Goal: Task Accomplishment & Management: Manage account settings

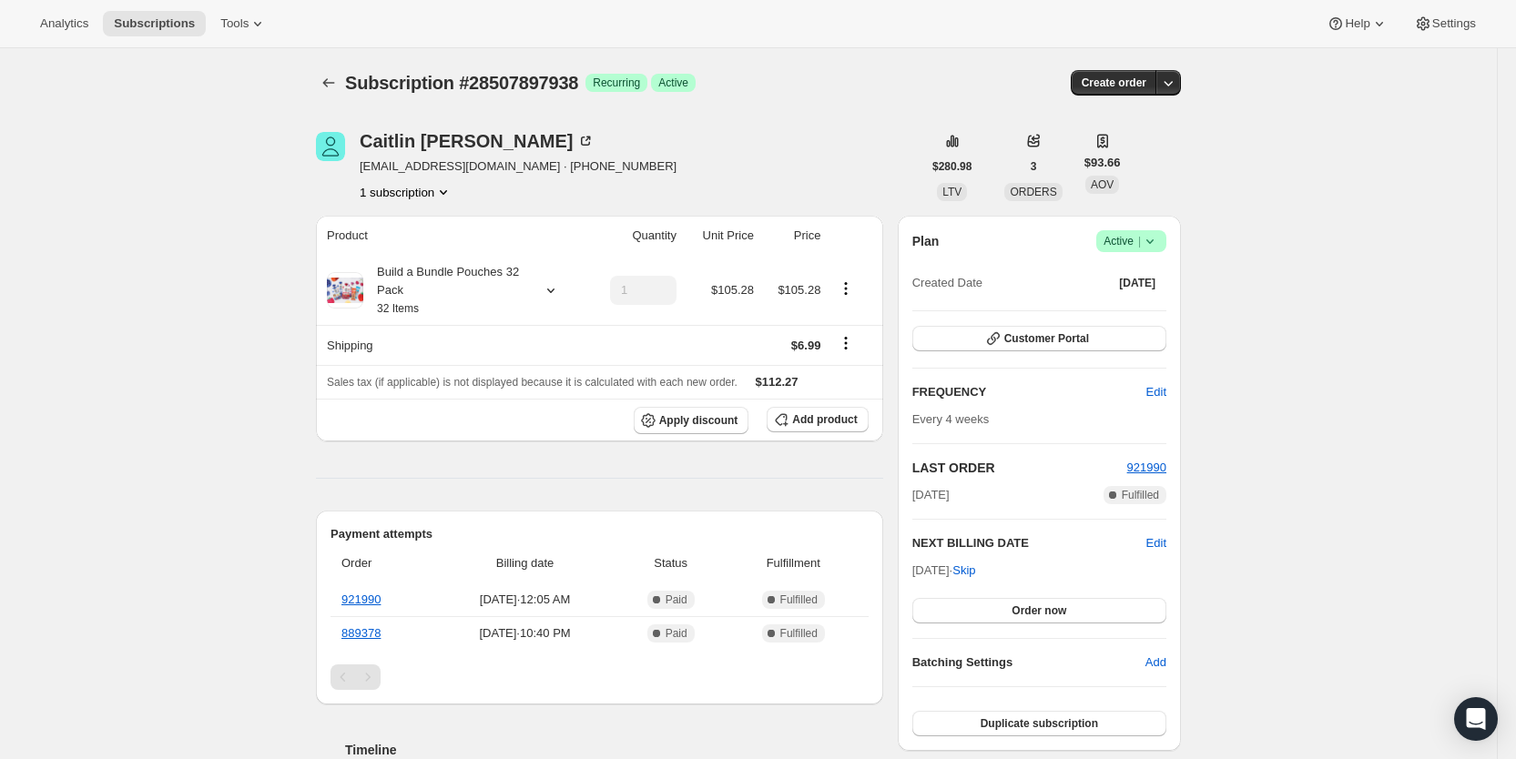
scroll to position [666, 0]
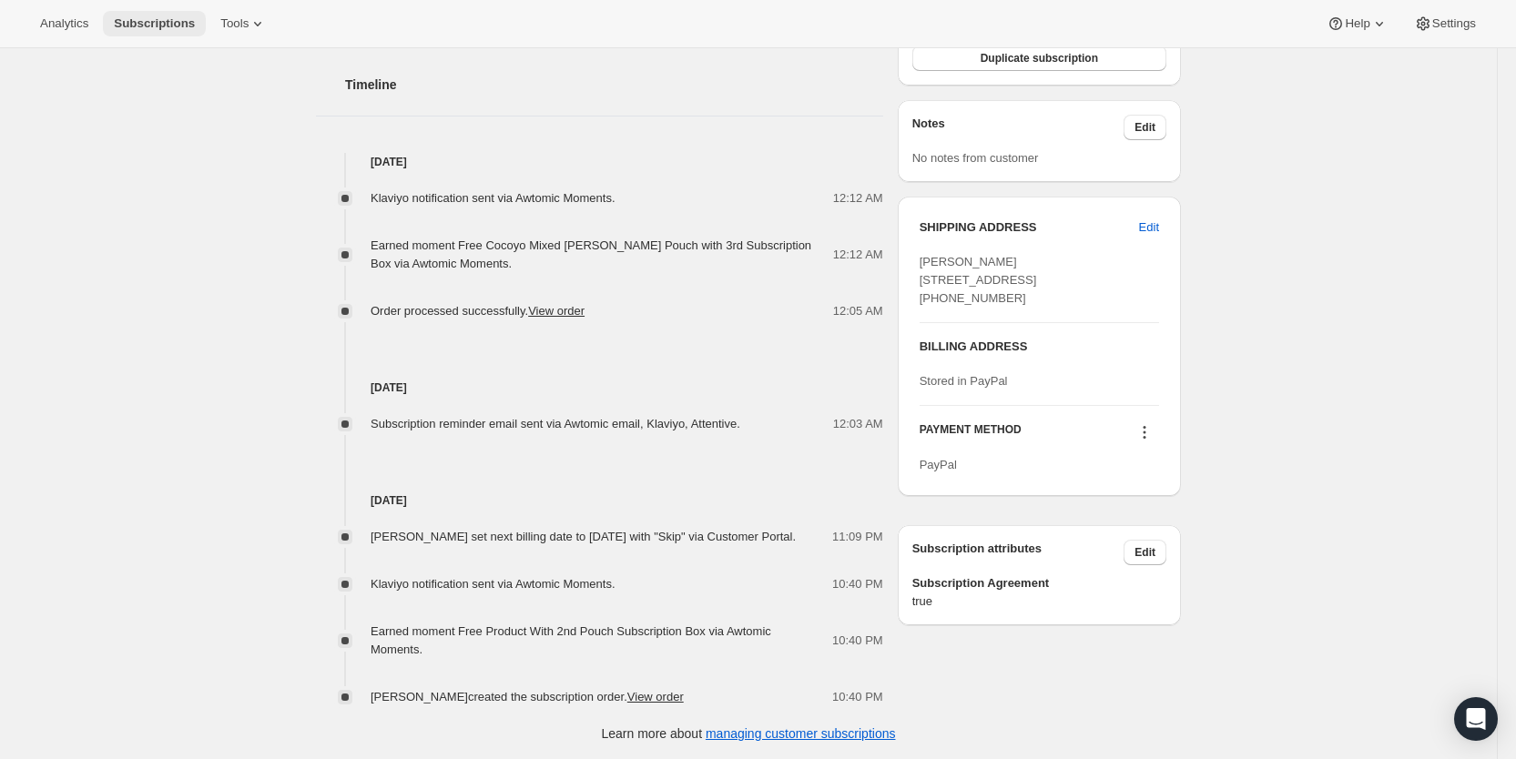
drag, startPoint x: 159, startPoint y: 19, endPoint x: 179, endPoint y: 29, distance: 22.4
click at [160, 19] on span "Subscriptions" at bounding box center [154, 23] width 81 height 15
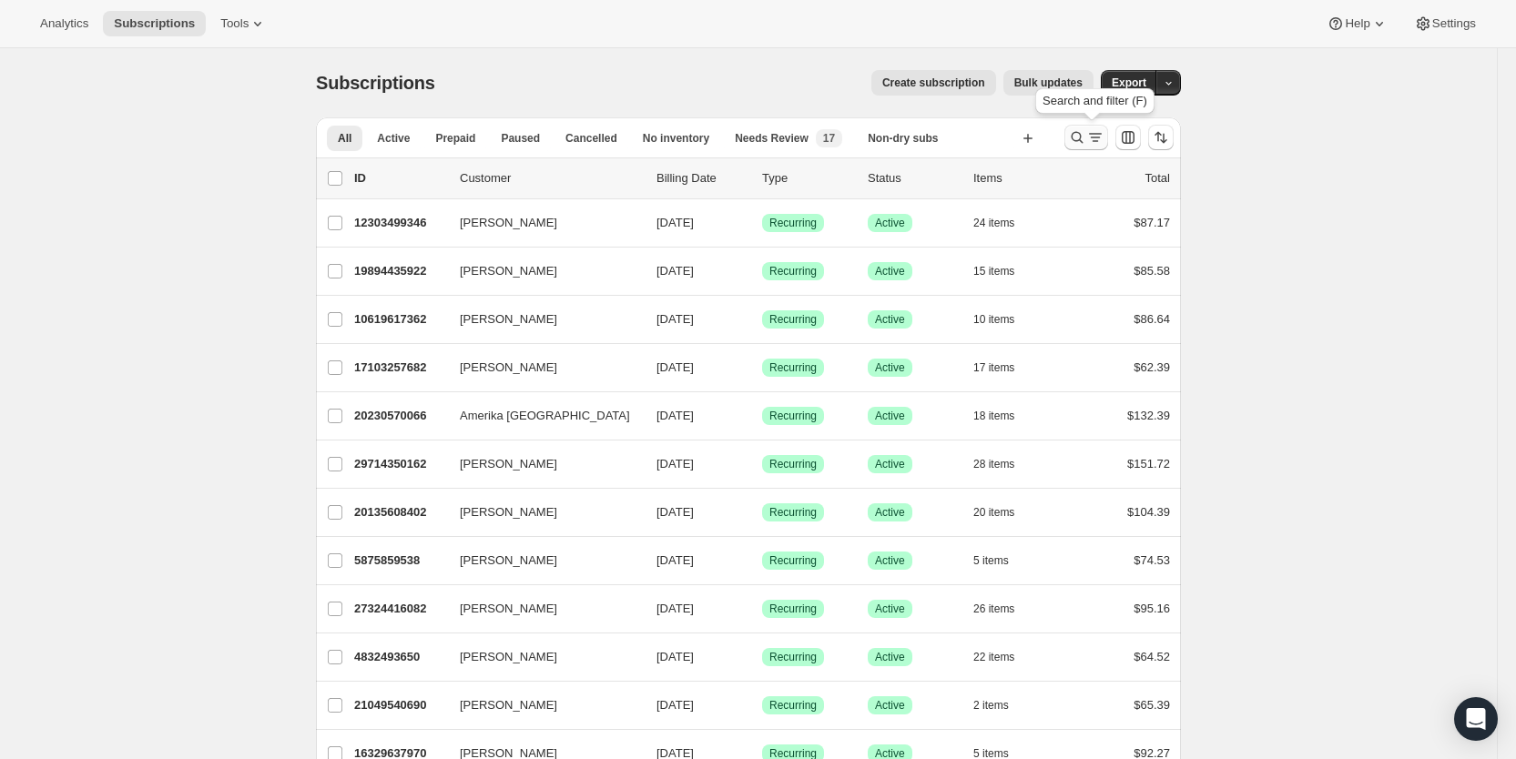
click at [1098, 138] on icon "Search and filter results" at bounding box center [1095, 137] width 18 height 18
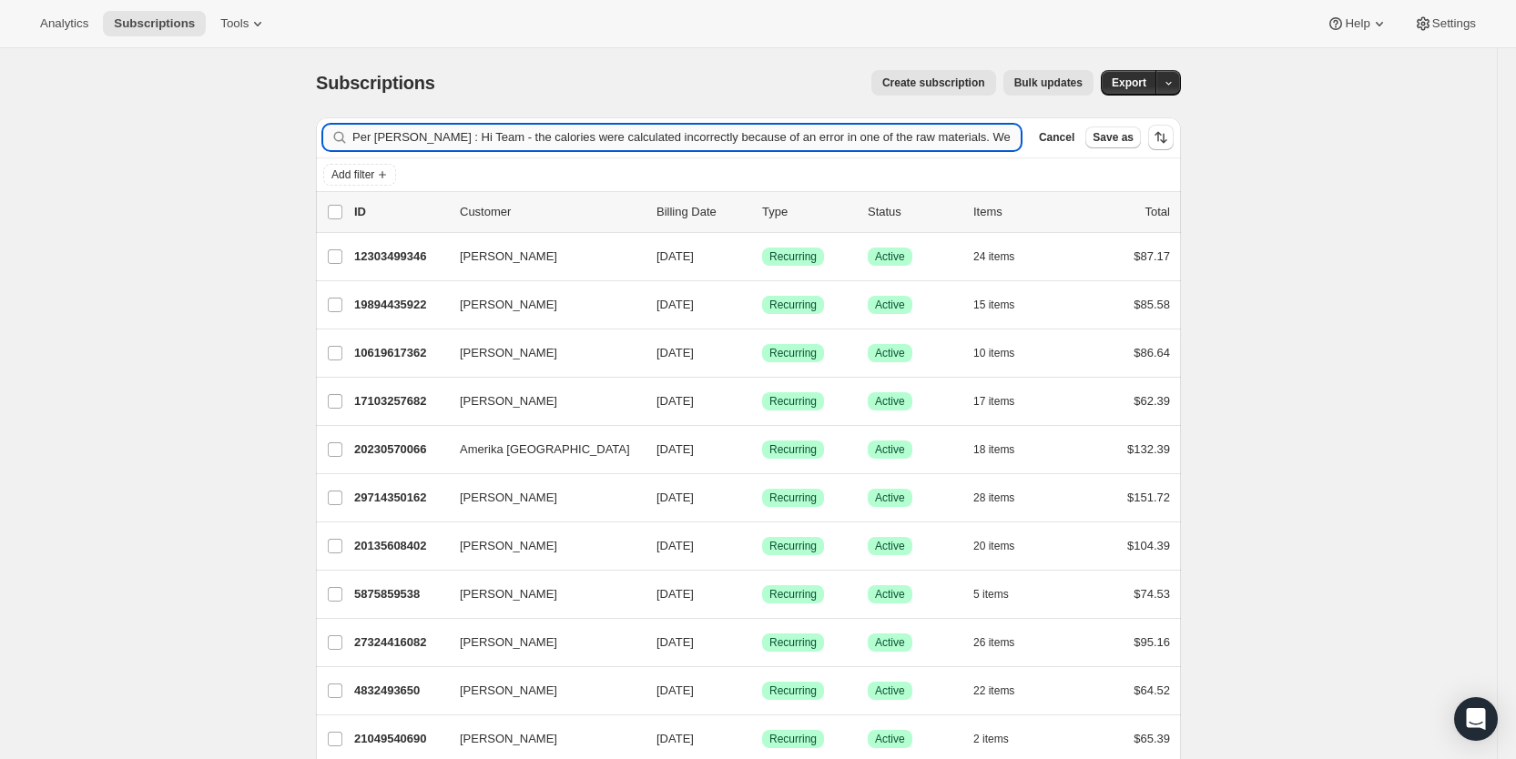
scroll to position [0, 480]
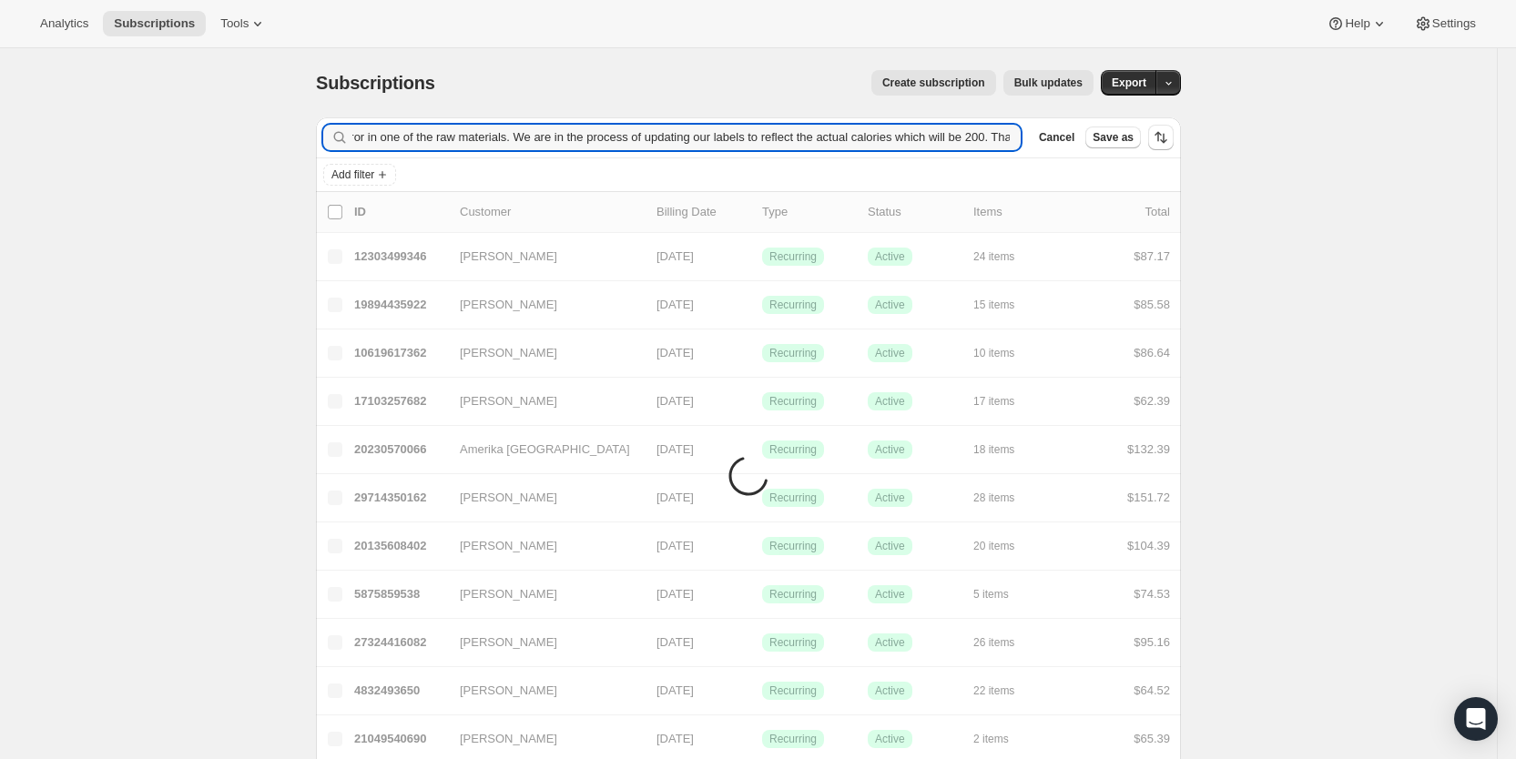
type input "Per [PERSON_NAME] : Hi Team - the calories were calculated incorrectly because …"
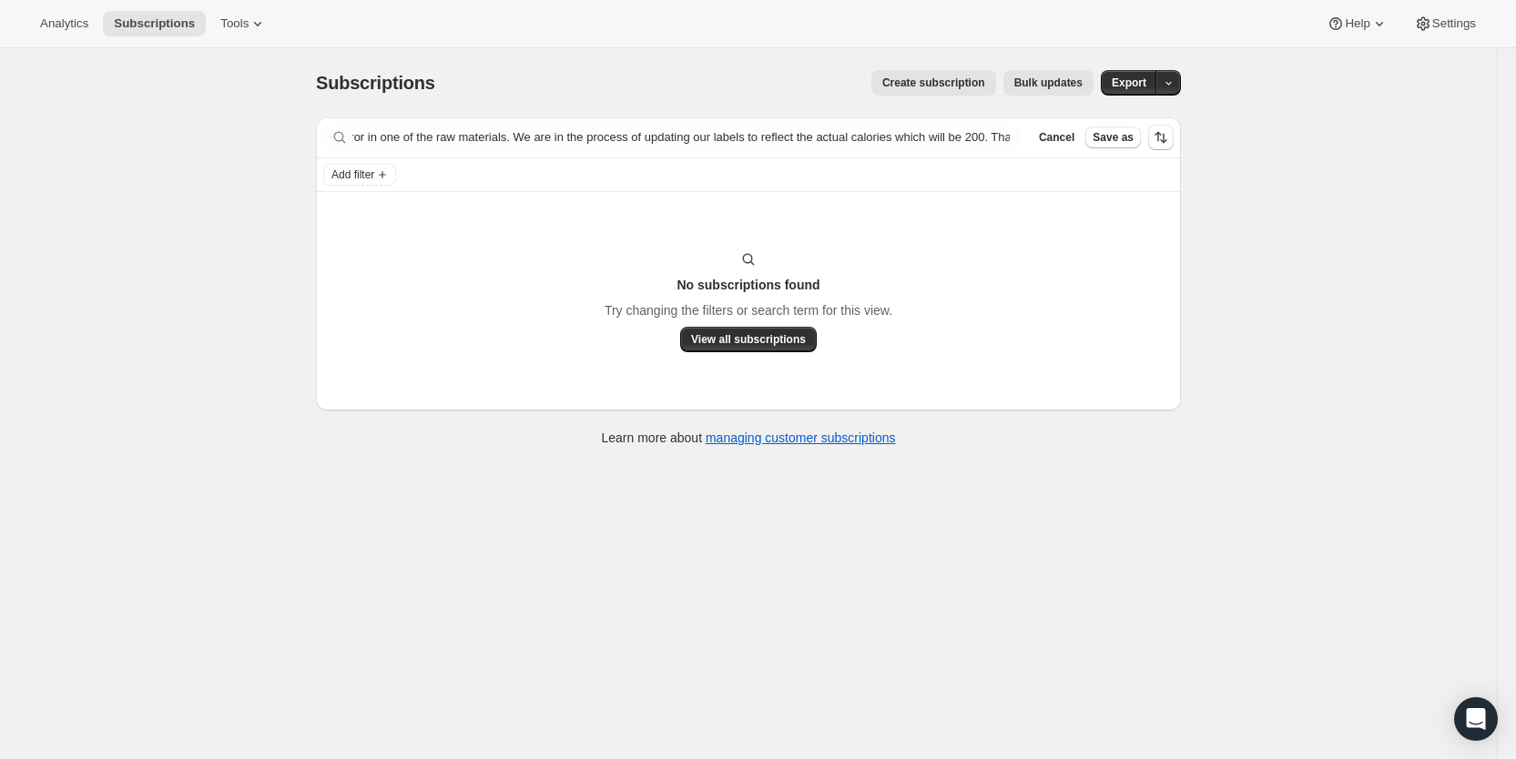
scroll to position [0, 0]
click at [1068, 125] on div "Cancel Save as" at bounding box center [1103, 137] width 142 height 25
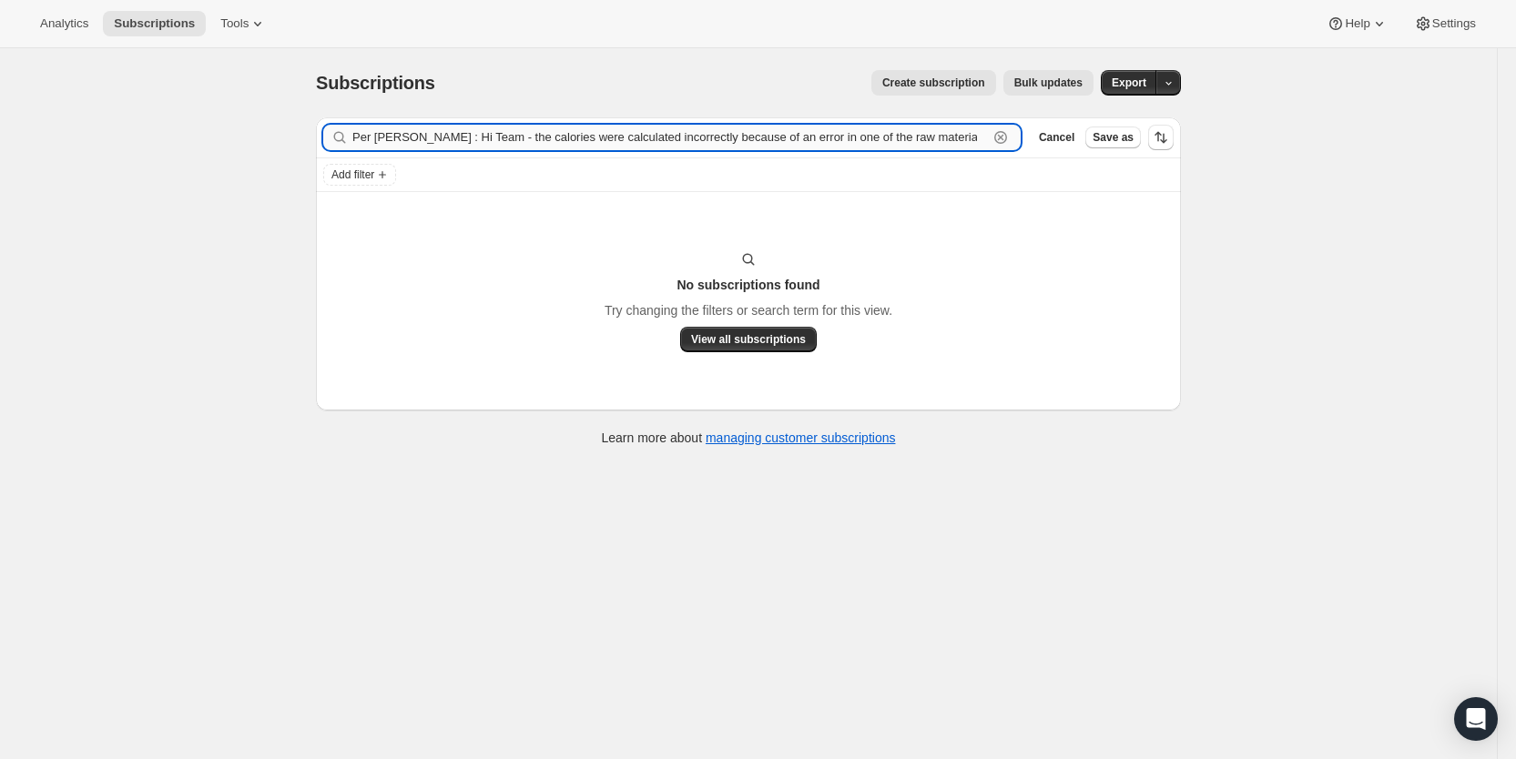
click at [401, 138] on input "Per [PERSON_NAME] : Hi Team - the calories were calculated incorrectly because …" at bounding box center [670, 137] width 636 height 25
click at [1004, 137] on icon "button" at bounding box center [1001, 138] width 6 height 6
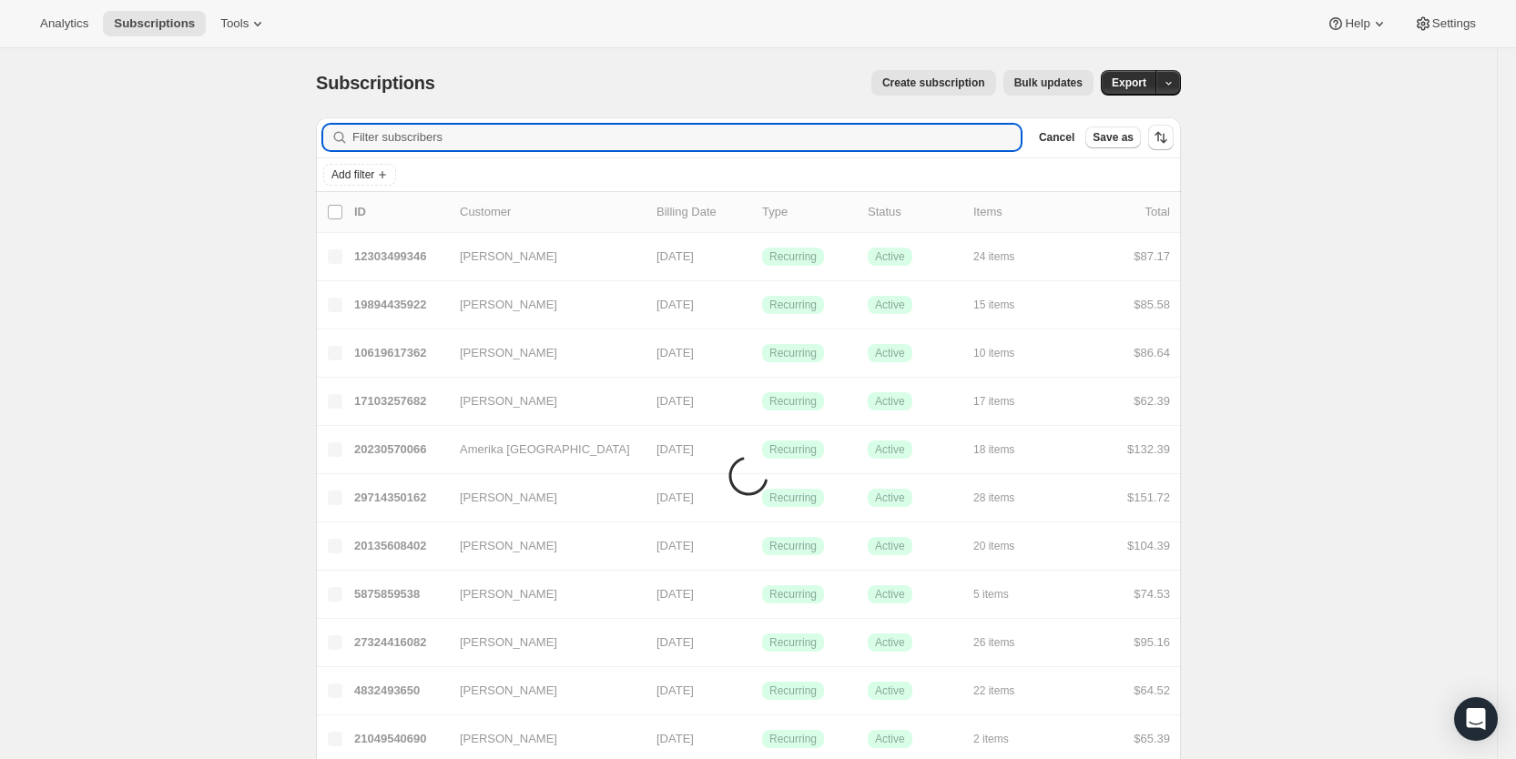
paste input "[EMAIL_ADDRESS][DOMAIN_NAME]"
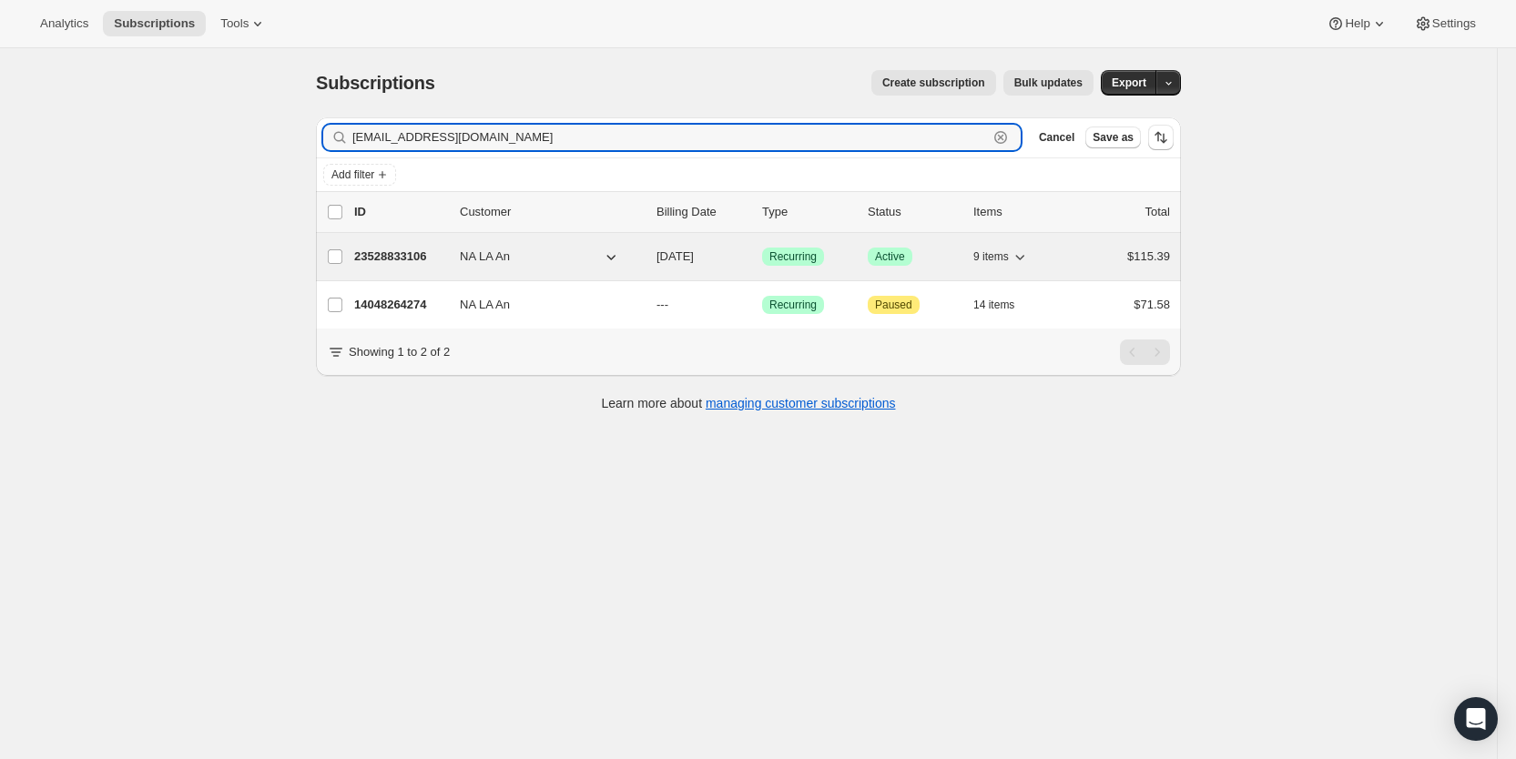
type input "[EMAIL_ADDRESS][DOMAIN_NAME]"
click at [687, 265] on p "[DATE]" at bounding box center [701, 257] width 91 height 18
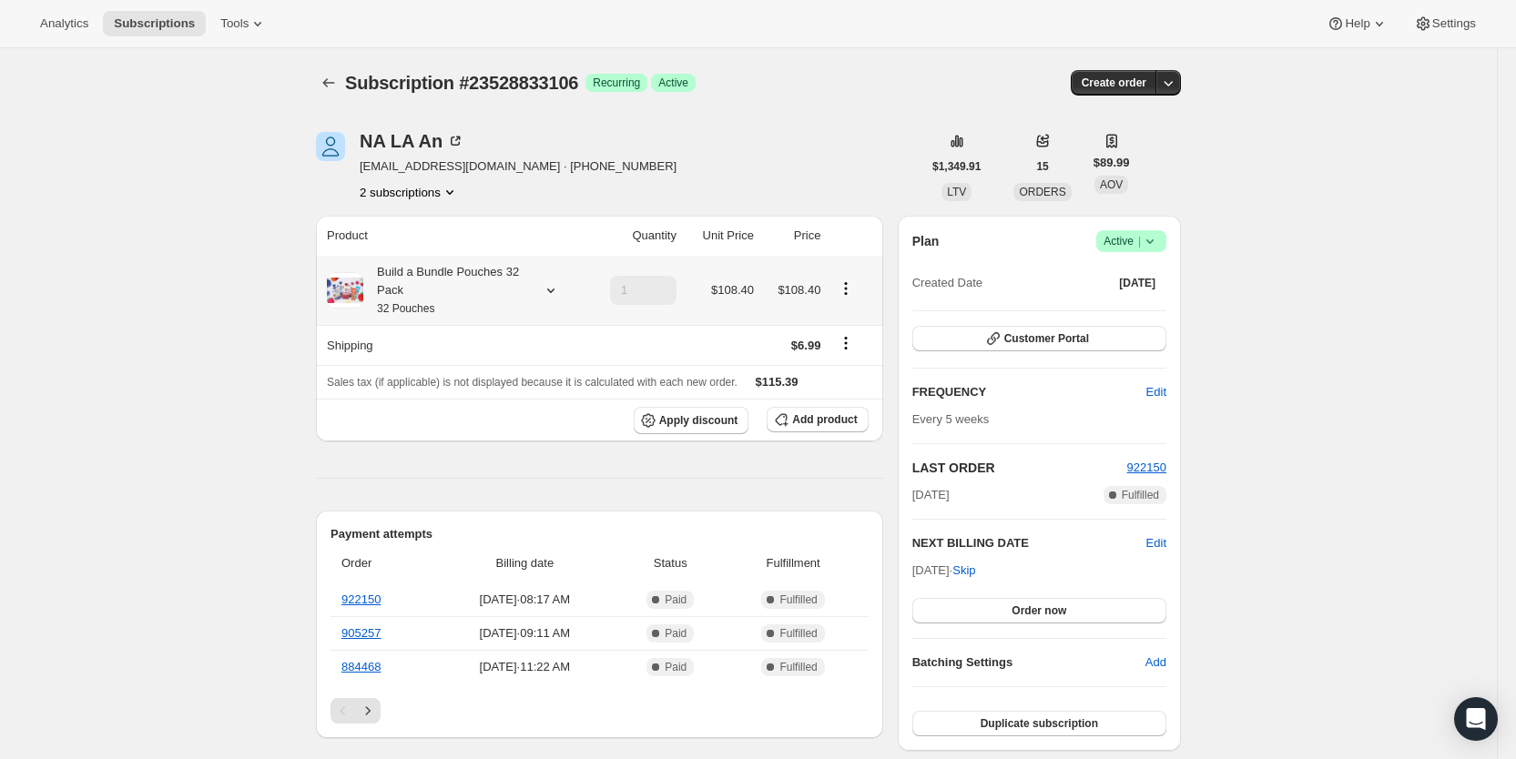
click at [554, 290] on icon at bounding box center [551, 290] width 18 height 18
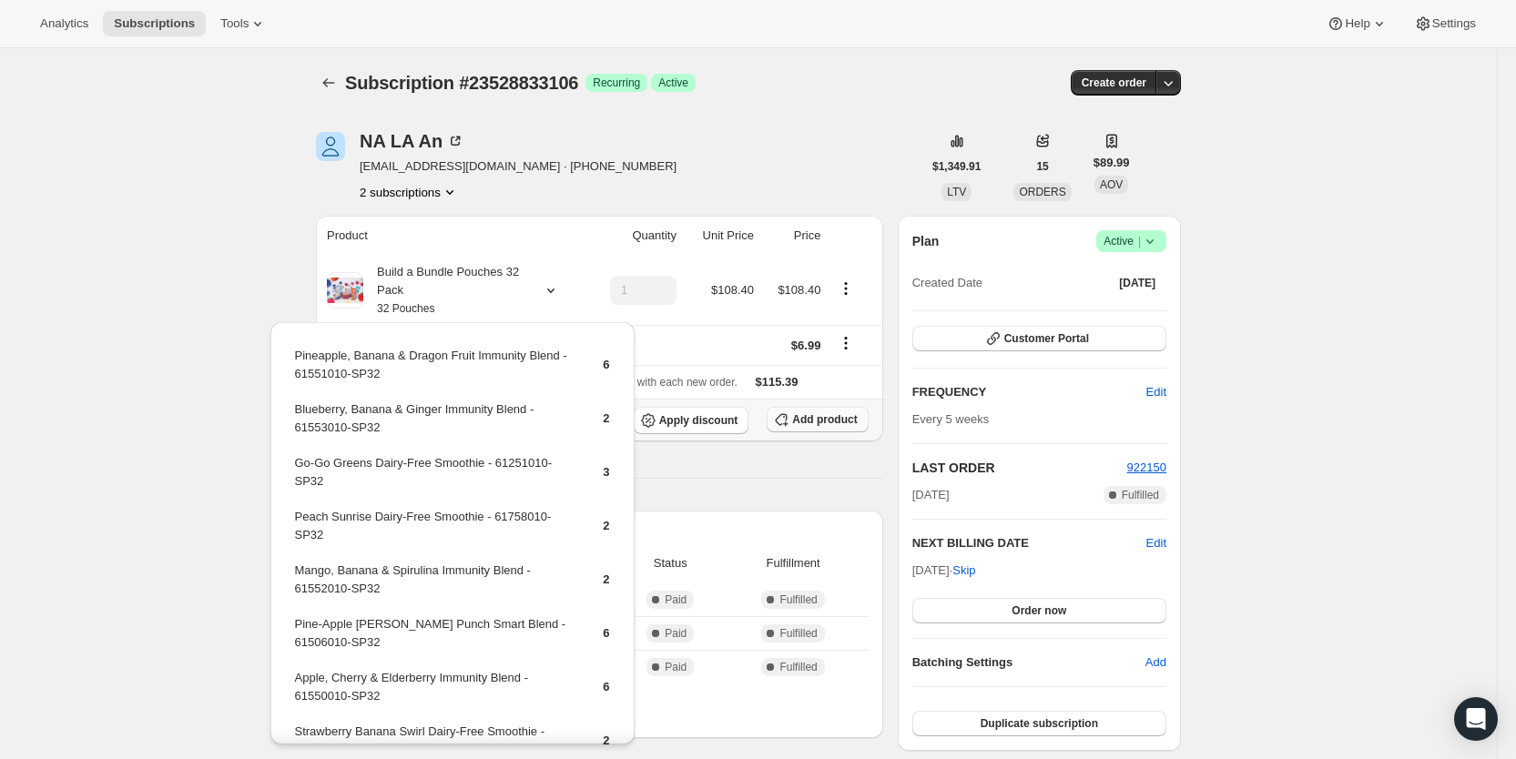
click at [826, 417] on span "Add product" at bounding box center [824, 419] width 65 height 15
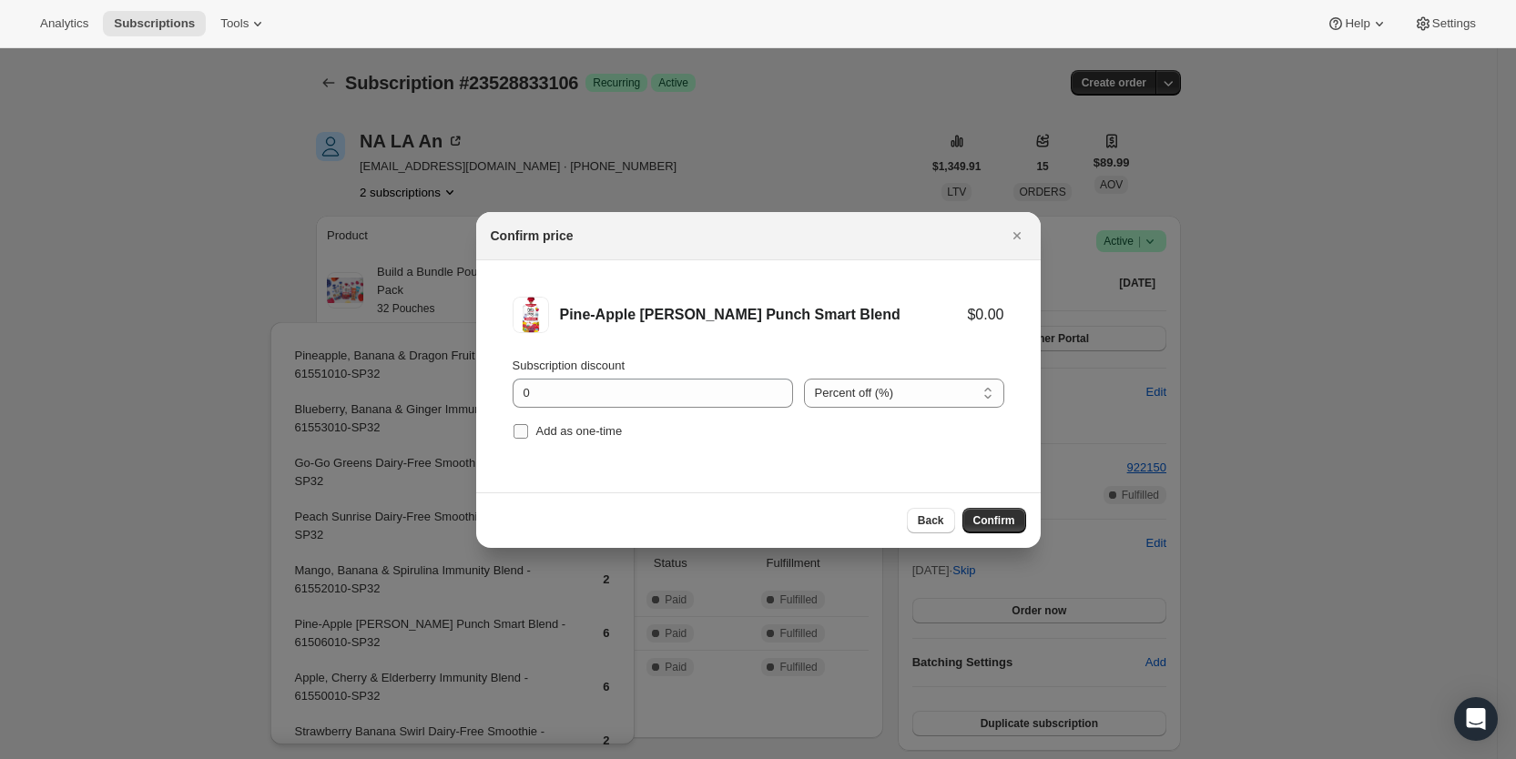
click at [528, 427] on span ":r3qr:" at bounding box center [521, 431] width 16 height 16
click at [528, 427] on input "Add as one-time" at bounding box center [521, 431] width 15 height 15
checkbox input "true"
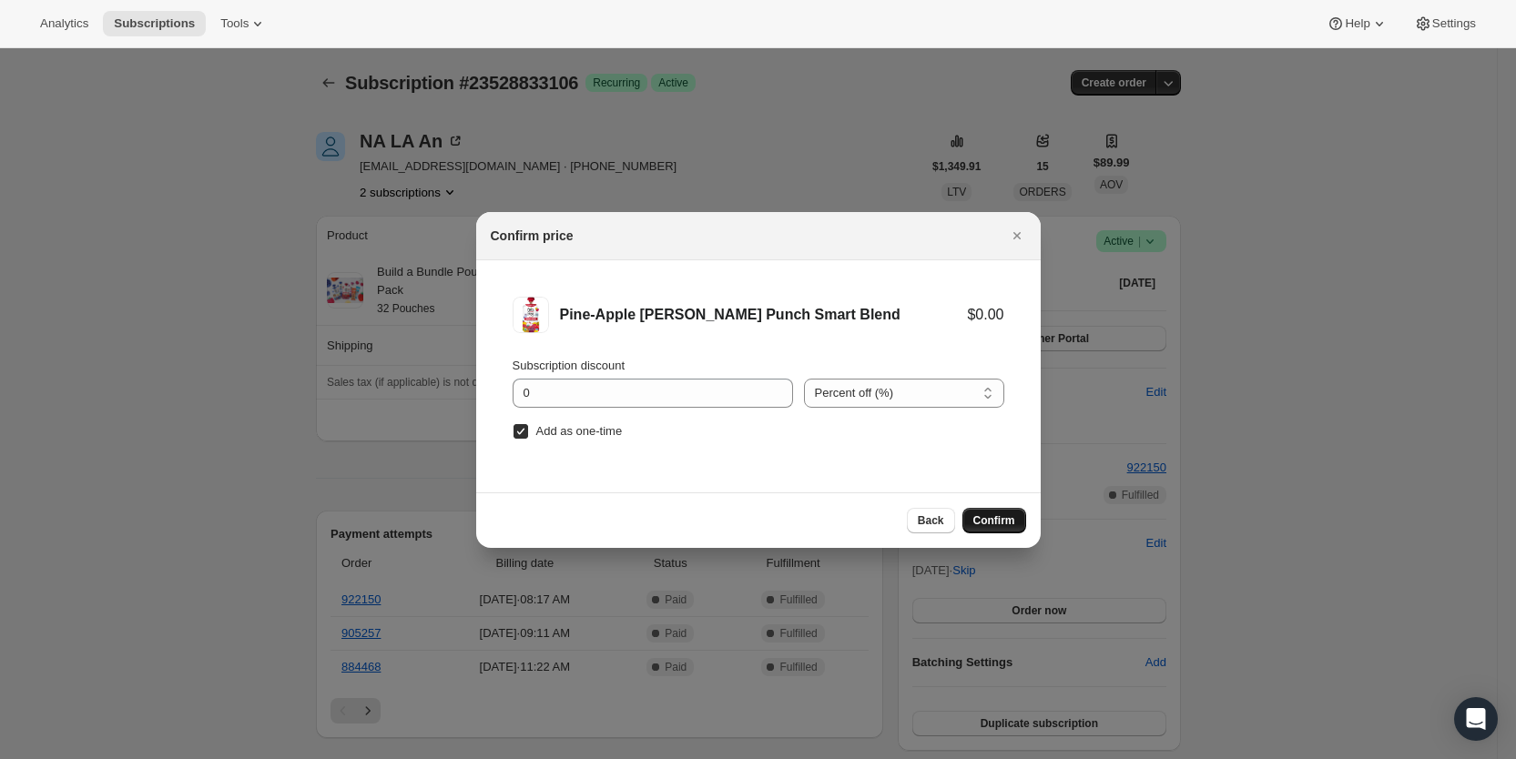
click at [1000, 512] on button "Confirm" at bounding box center [994, 520] width 64 height 25
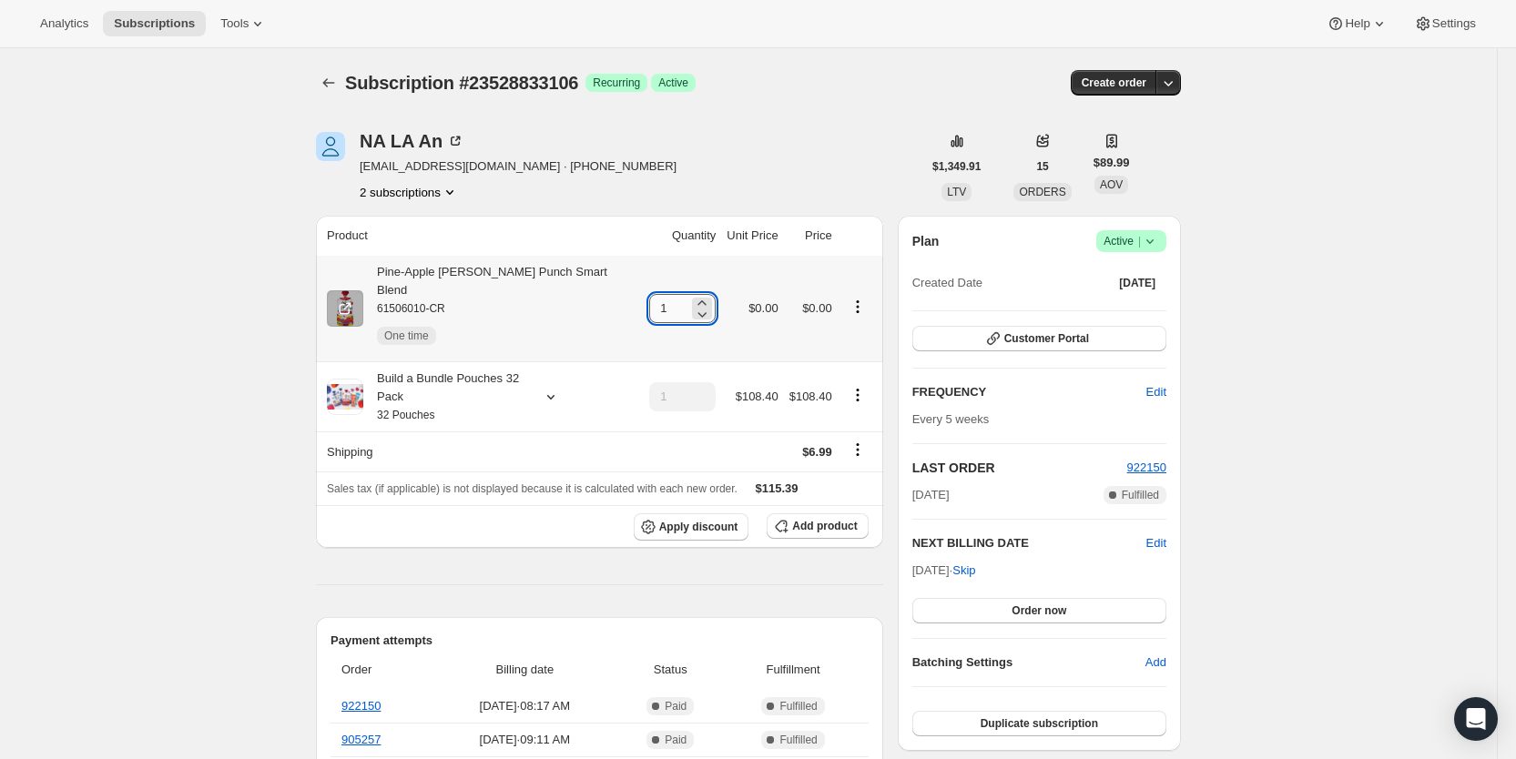
drag, startPoint x: 645, startPoint y: 297, endPoint x: 656, endPoint y: 297, distance: 11.8
click at [656, 297] on input "1" at bounding box center [668, 308] width 39 height 29
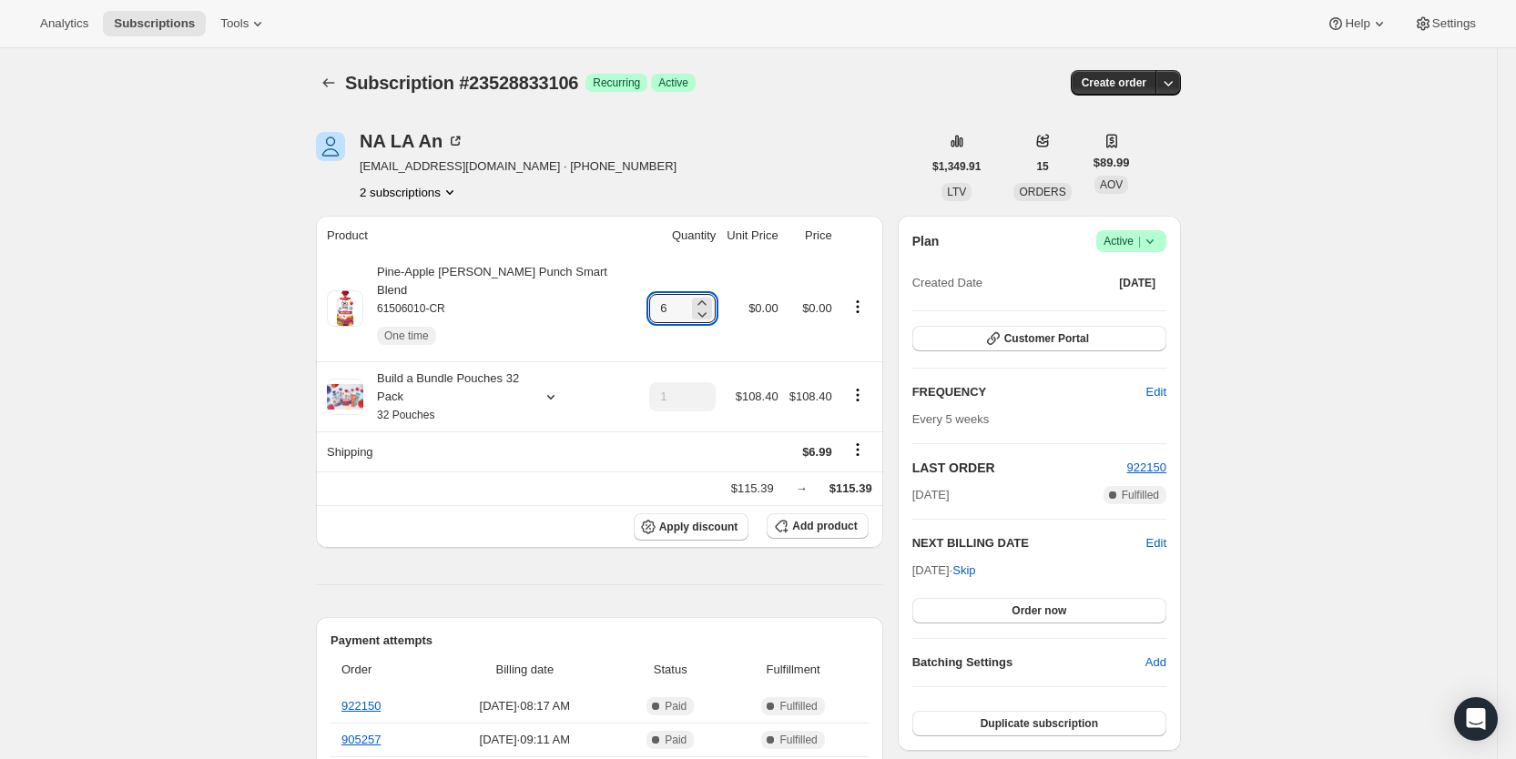
type input "6"
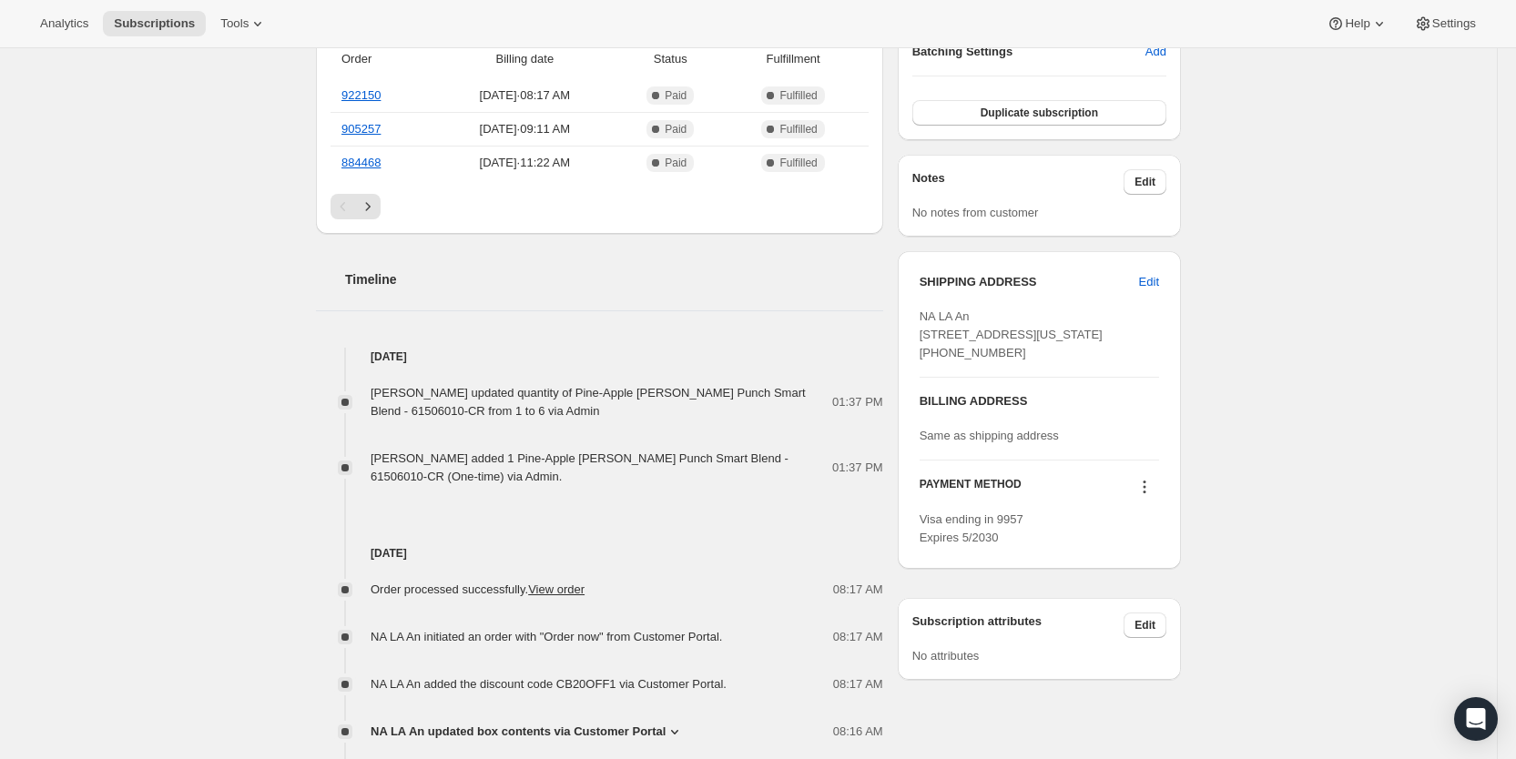
scroll to position [625, 0]
